Goal: Transaction & Acquisition: Purchase product/service

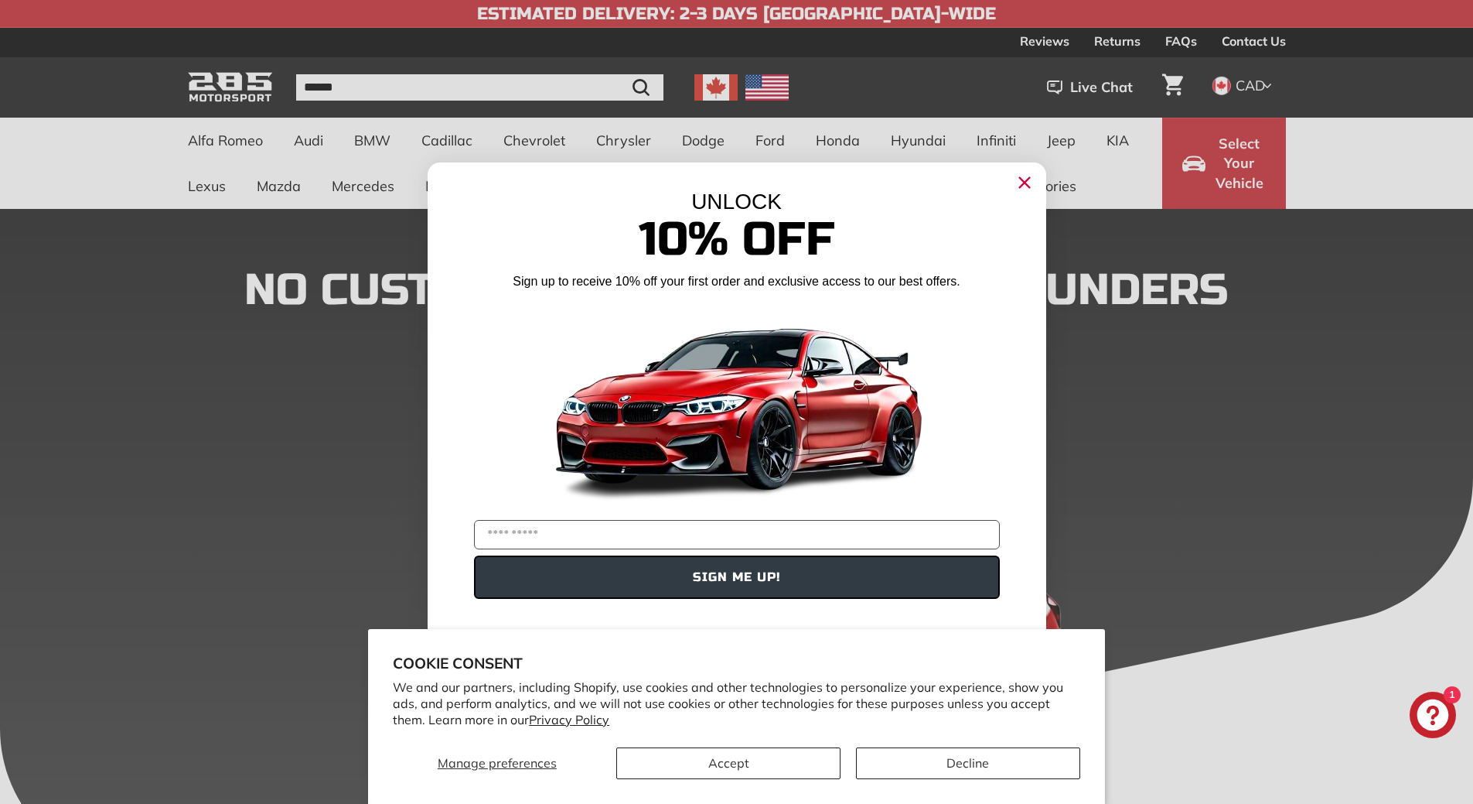
click at [1027, 180] on icon "Close dialog" at bounding box center [1024, 182] width 25 height 25
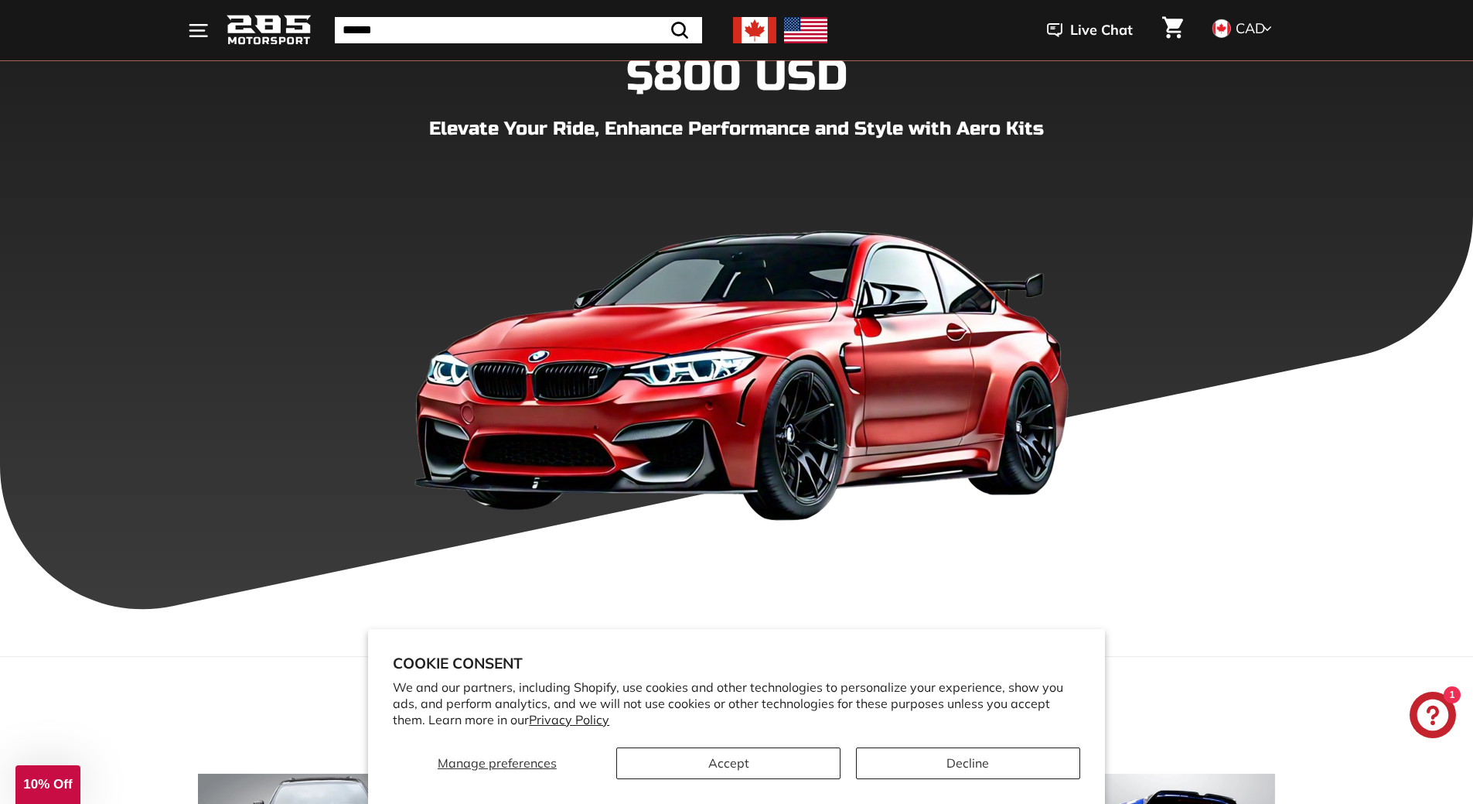
scroll to position [387, 0]
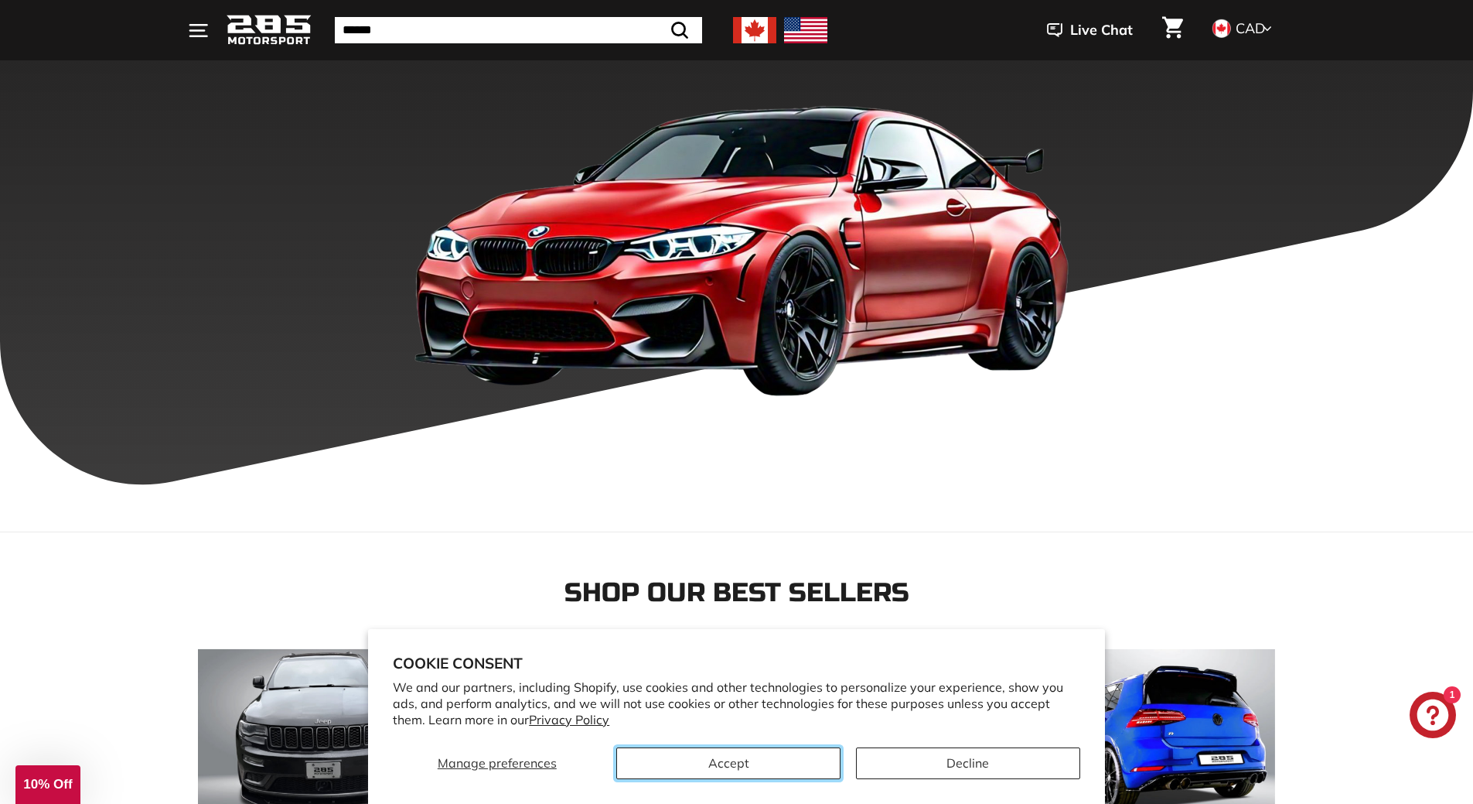
click at [775, 770] on button "Accept" at bounding box center [728, 763] width 224 height 32
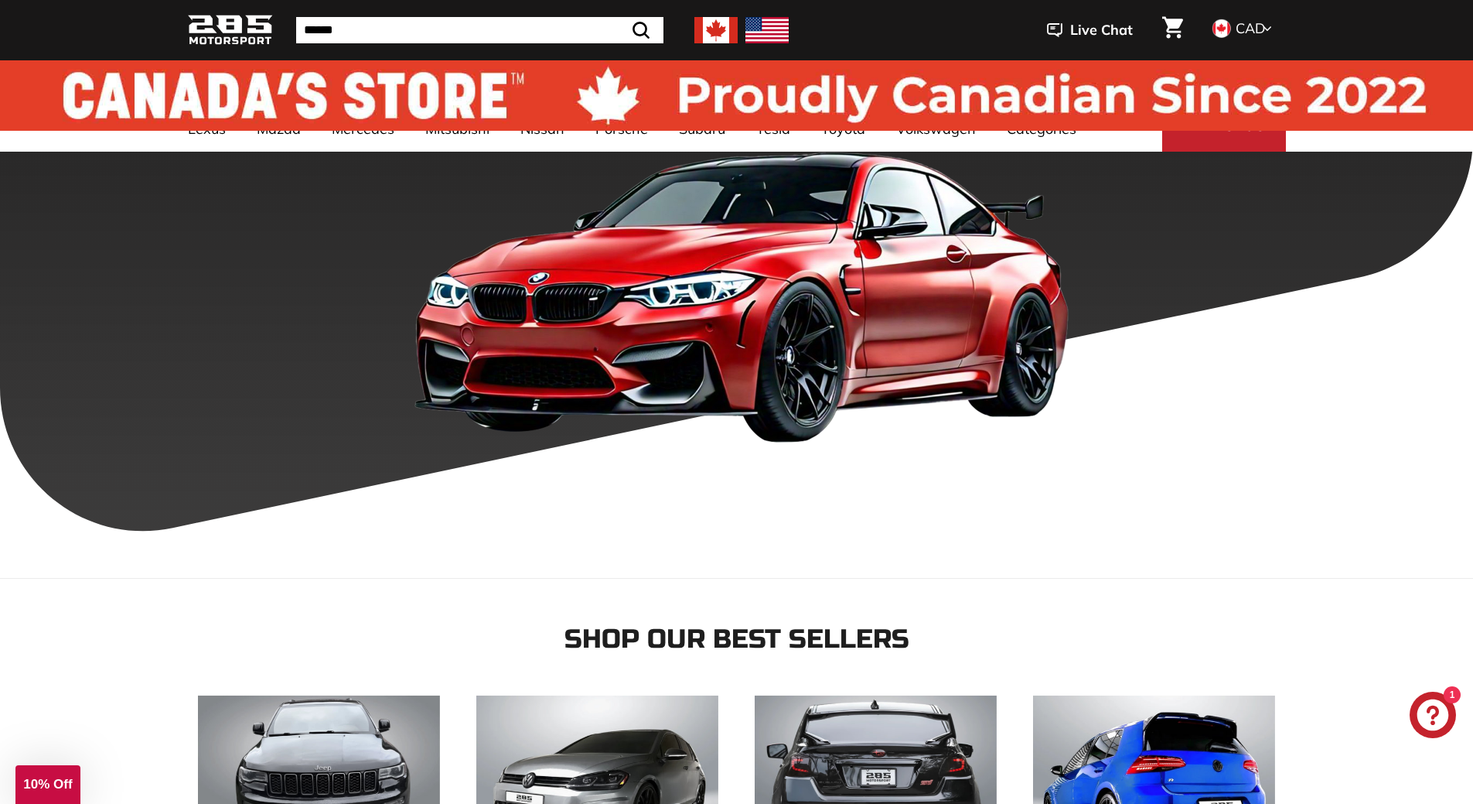
scroll to position [0, 0]
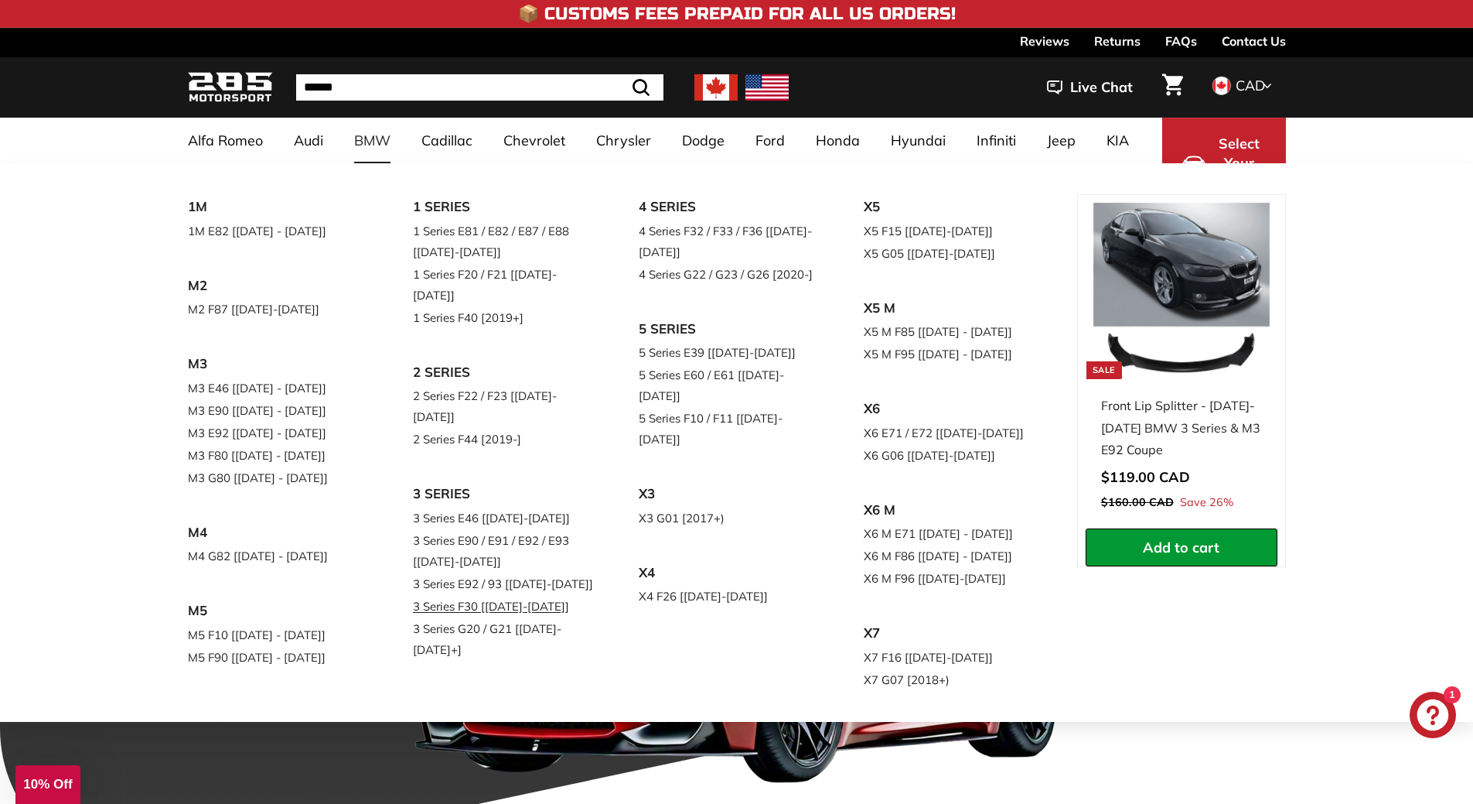
click at [477, 595] on link "3 Series F30 [[DATE]-[DATE]]" at bounding box center [504, 606] width 183 height 22
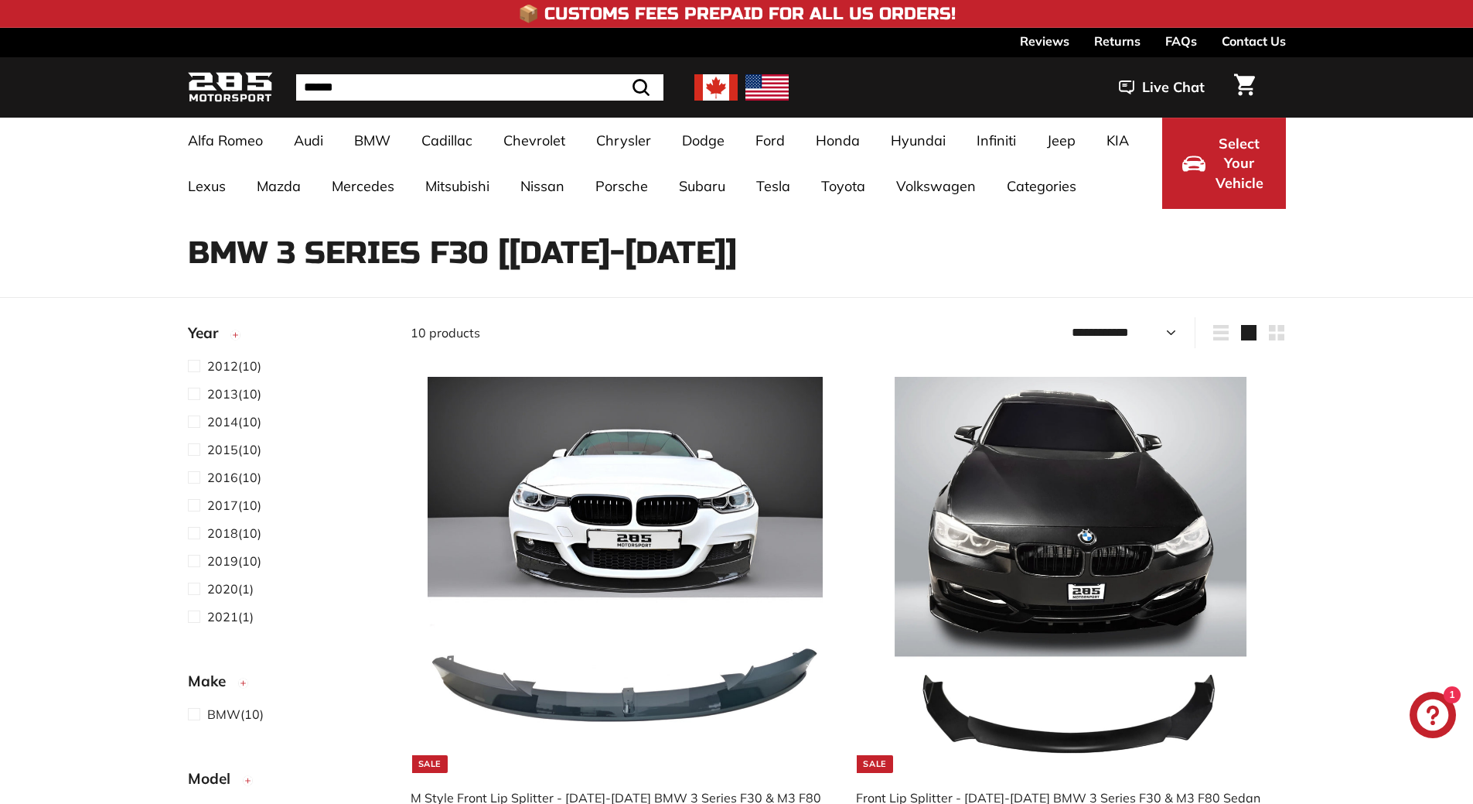
select select "**********"
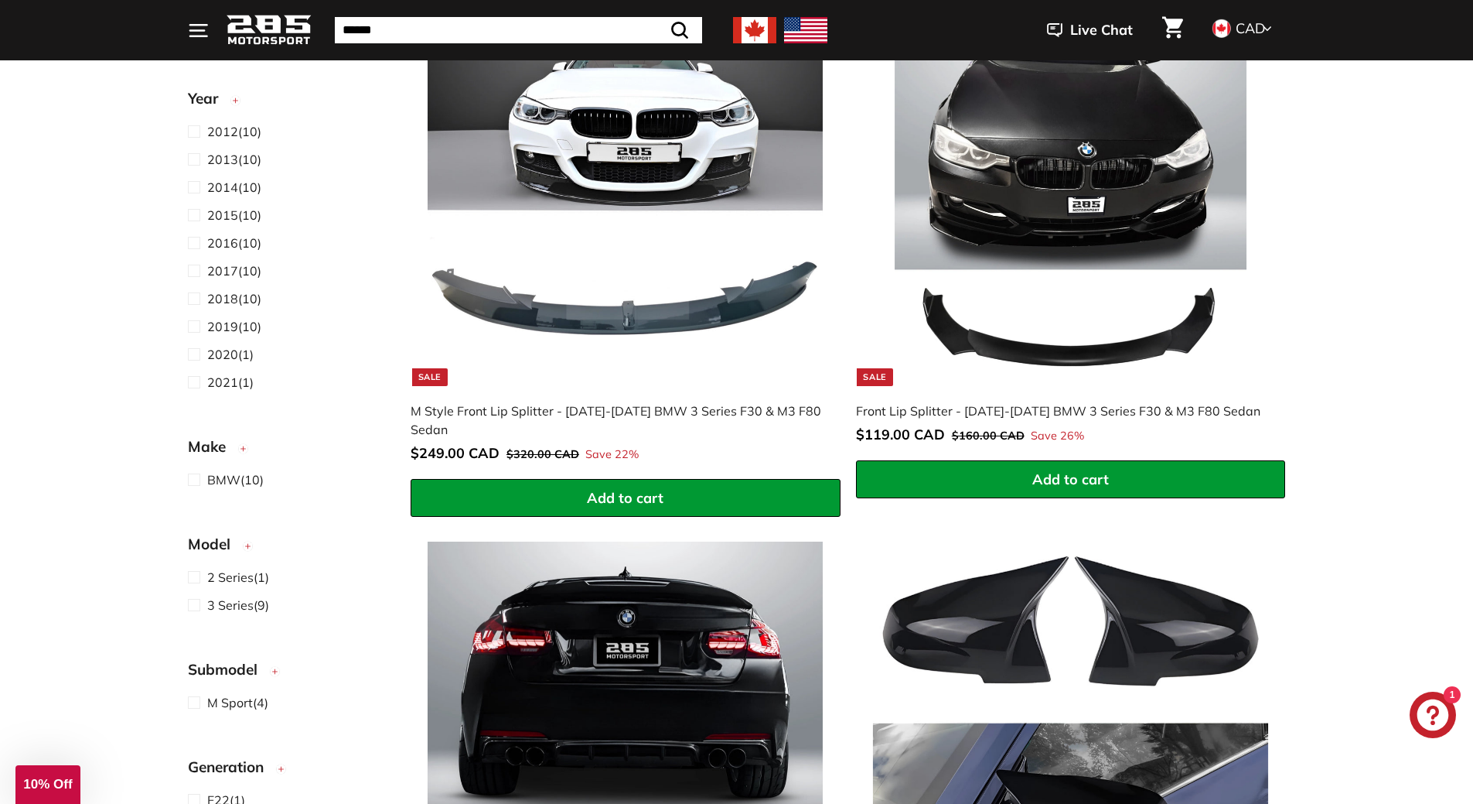
click at [599, 412] on div "M Style Front Lip Splitter - [DATE]-[DATE] BMW 3 Series F30 & M3 F80 Sedan" at bounding box center [618, 419] width 415 height 37
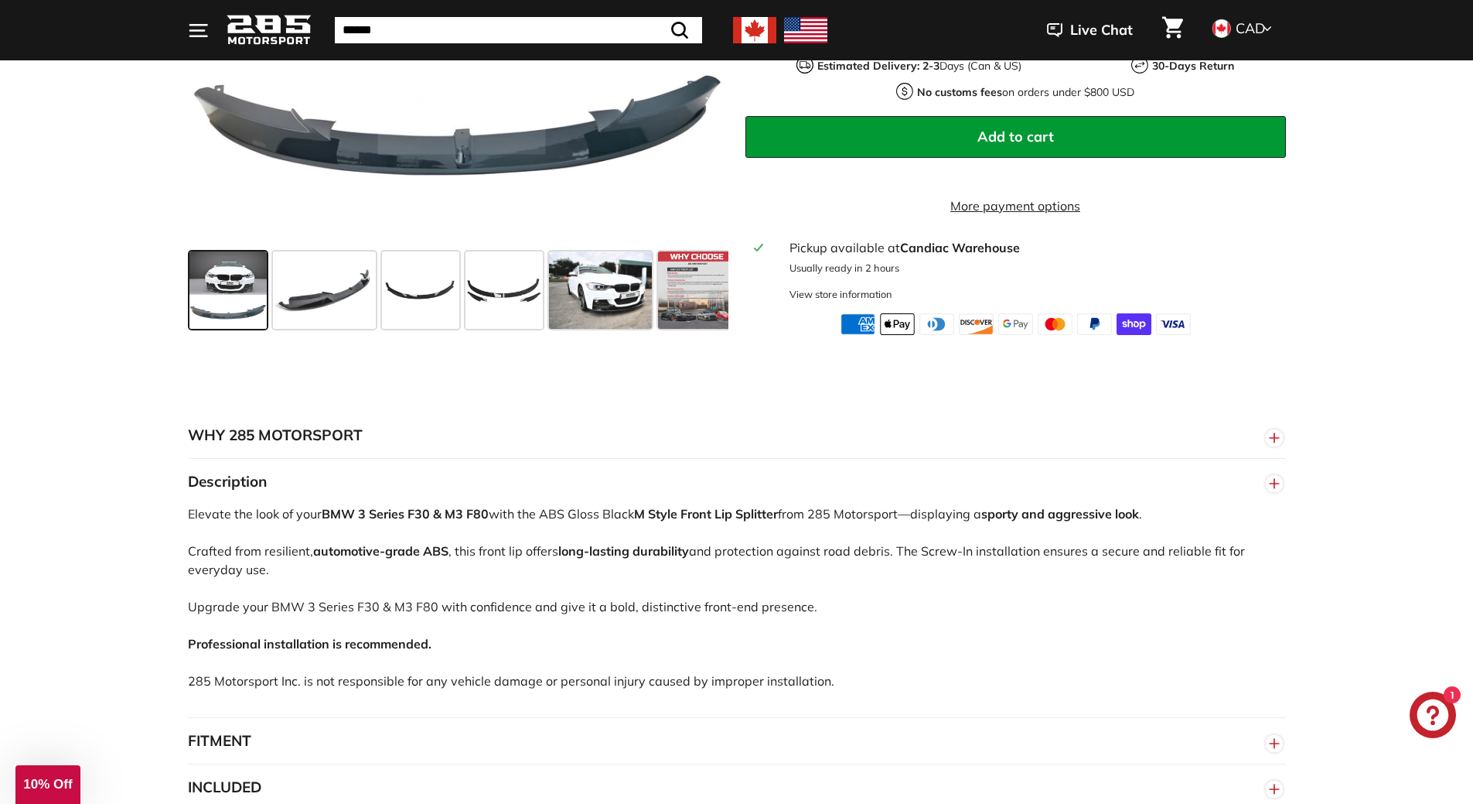
scroll to position [457, 0]
